Goal: Complete application form

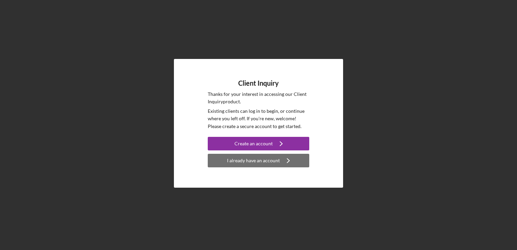
click at [257, 159] on div "I already have an account" at bounding box center [253, 161] width 53 height 14
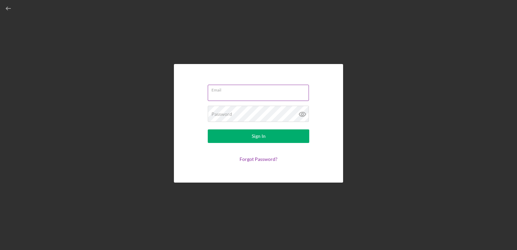
type input "[EMAIL_ADDRESS][DOMAIN_NAME]"
click at [241, 91] on label "Email" at bounding box center [260, 88] width 97 height 7
click at [241, 91] on input "[EMAIL_ADDRESS][DOMAIN_NAME]" at bounding box center [258, 93] width 101 height 16
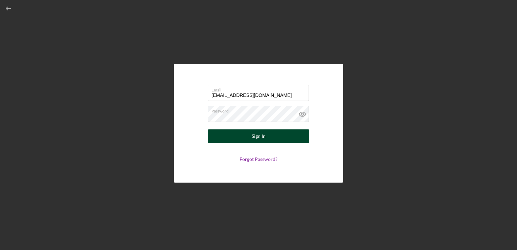
click at [248, 139] on button "Sign In" at bounding box center [259, 136] width 102 height 14
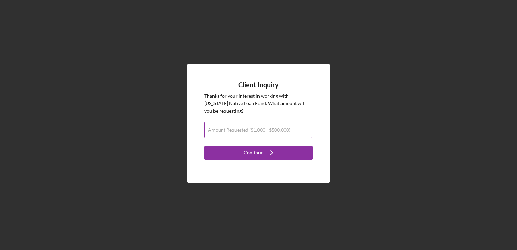
click at [248, 124] on div "Amount Requested ($1,000 - $500,000)" at bounding box center [258, 130] width 108 height 17
type input "$20,000"
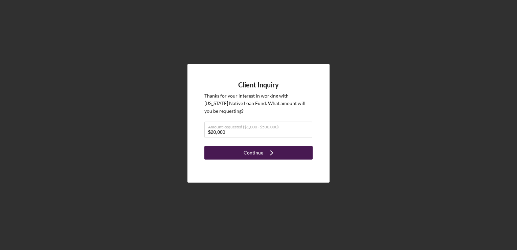
click at [251, 155] on div "Continue" at bounding box center [254, 153] width 20 height 14
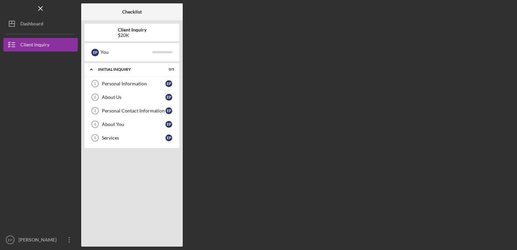
click at [61, 31] on nav "Logo-Reversed Created with Sketch. Icon/Menu Close Icon/Dashboard Dashboard Cli…" at bounding box center [42, 123] width 78 height 246
click at [79, 12] on nav "Logo-Reversed Created with Sketch. Icon/Menu Close Icon/Dashboard Dashboard Cli…" at bounding box center [42, 123] width 78 height 246
click at [70, 26] on button "Icon/Dashboard Dashboard" at bounding box center [40, 24] width 74 height 14
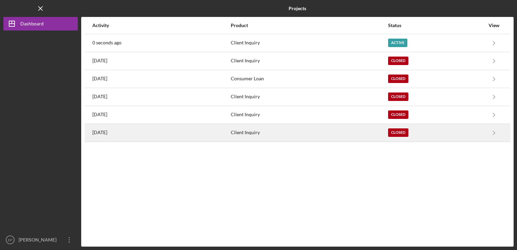
click at [358, 129] on div "Client Inquiry" at bounding box center [309, 132] width 157 height 17
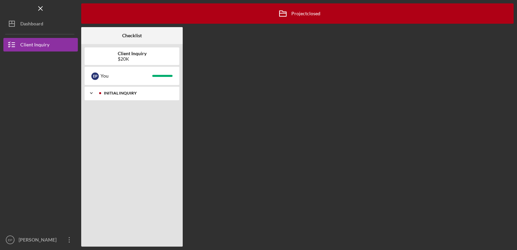
click at [118, 92] on div "Initial Inquiry" at bounding box center [137, 93] width 67 height 4
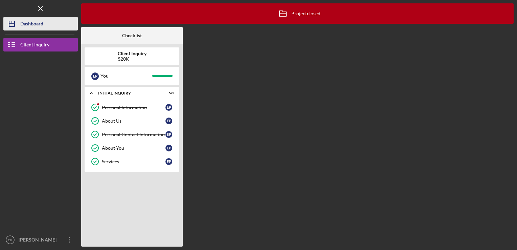
click at [54, 28] on button "Icon/Dashboard Dashboard" at bounding box center [40, 24] width 74 height 14
